Goal: Check status: Check status

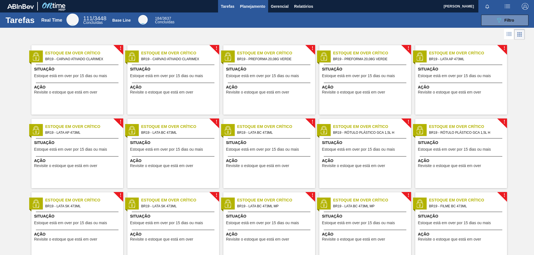
click at [254, 9] on span "Planejamento" at bounding box center [252, 6] width 25 height 7
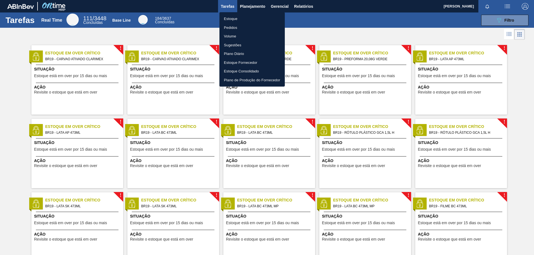
click at [245, 17] on li "Estoque" at bounding box center [251, 18] width 65 height 9
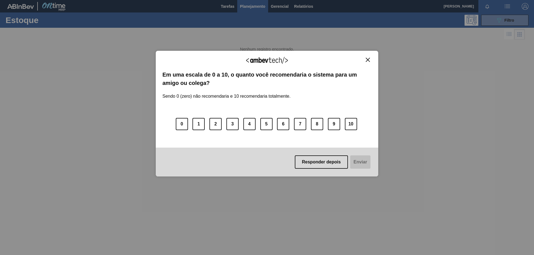
click at [485, 19] on div "Agradecemos seu feedback! Em uma escala de 0 a 10, o quanto você recomendaria o…" at bounding box center [267, 127] width 534 height 255
click at [366, 59] on img "Close" at bounding box center [368, 60] width 4 height 4
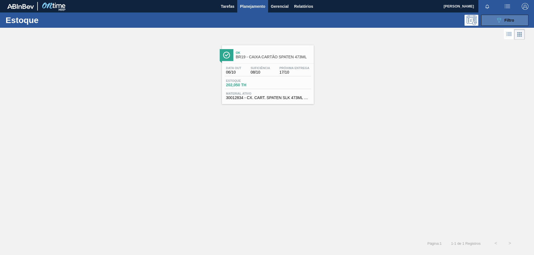
click at [493, 23] on button "089F7B8B-B2A5-4AFE-B5C0-19BA573D28AC Filtro" at bounding box center [504, 20] width 47 height 11
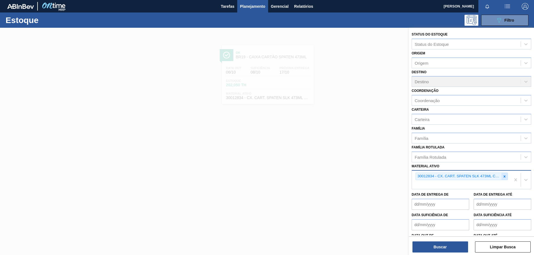
click at [505, 177] on icon at bounding box center [504, 177] width 4 height 4
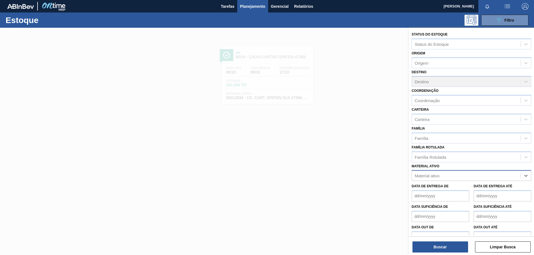
paste ativo "30012834"
type ativo "30012834"
click at [469, 190] on div "30012834 - CX. CART. SPATEN SLK 473ML C12 429" at bounding box center [471, 190] width 120 height 10
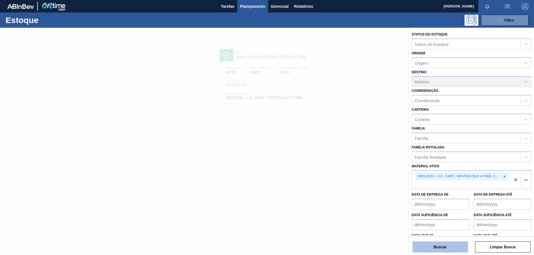
click at [443, 245] on button "Buscar" at bounding box center [440, 247] width 56 height 11
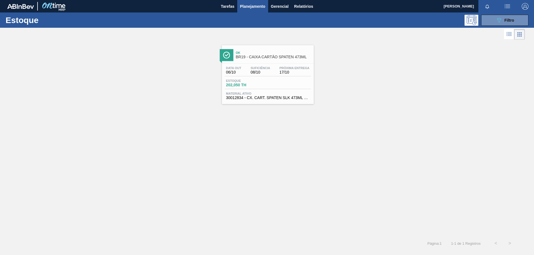
click at [277, 83] on div "Estoque 202,050 TH" at bounding box center [268, 84] width 86 height 10
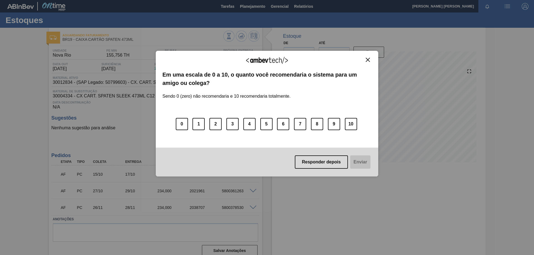
click at [366, 59] on img "Close" at bounding box center [368, 60] width 4 height 4
